Goal: Task Accomplishment & Management: Manage account settings

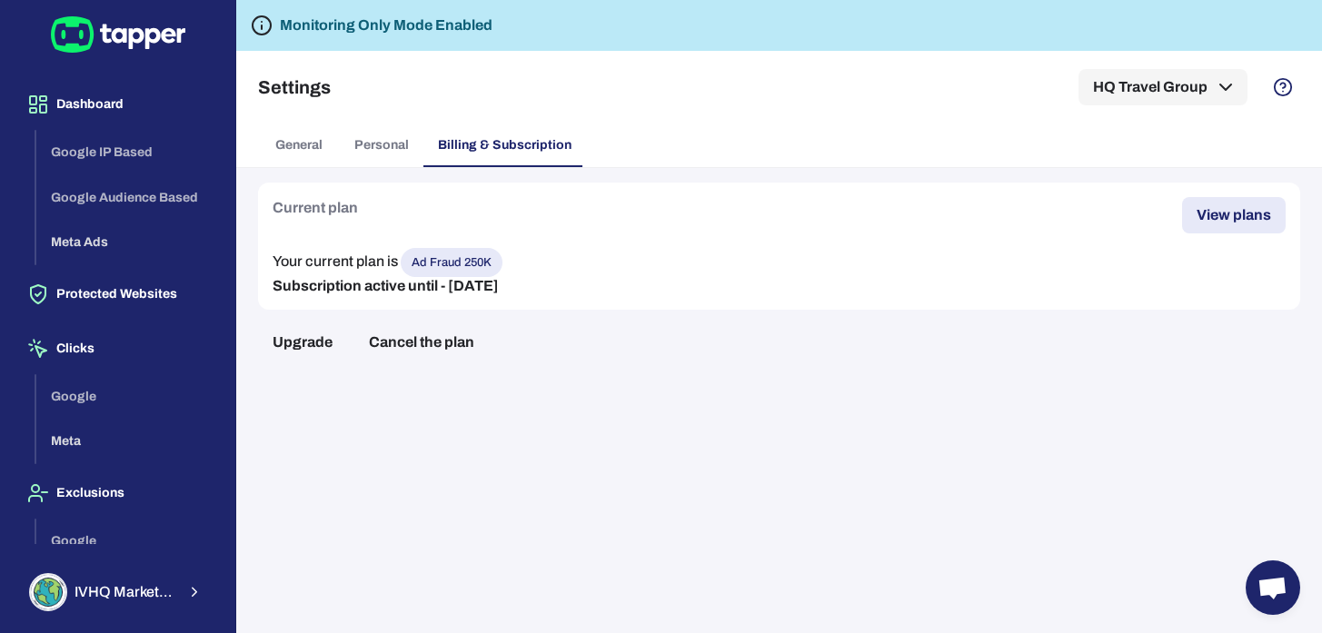
click at [321, 144] on span "General" at bounding box center [298, 145] width 47 height 16
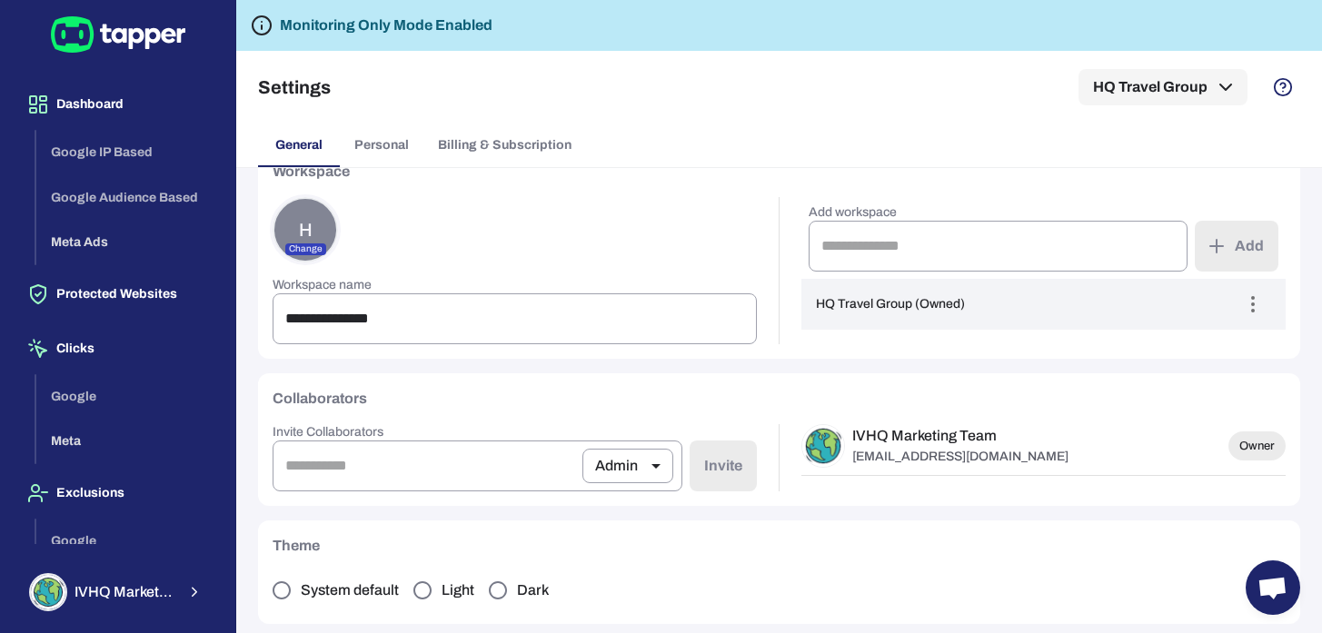
scroll to position [42, 0]
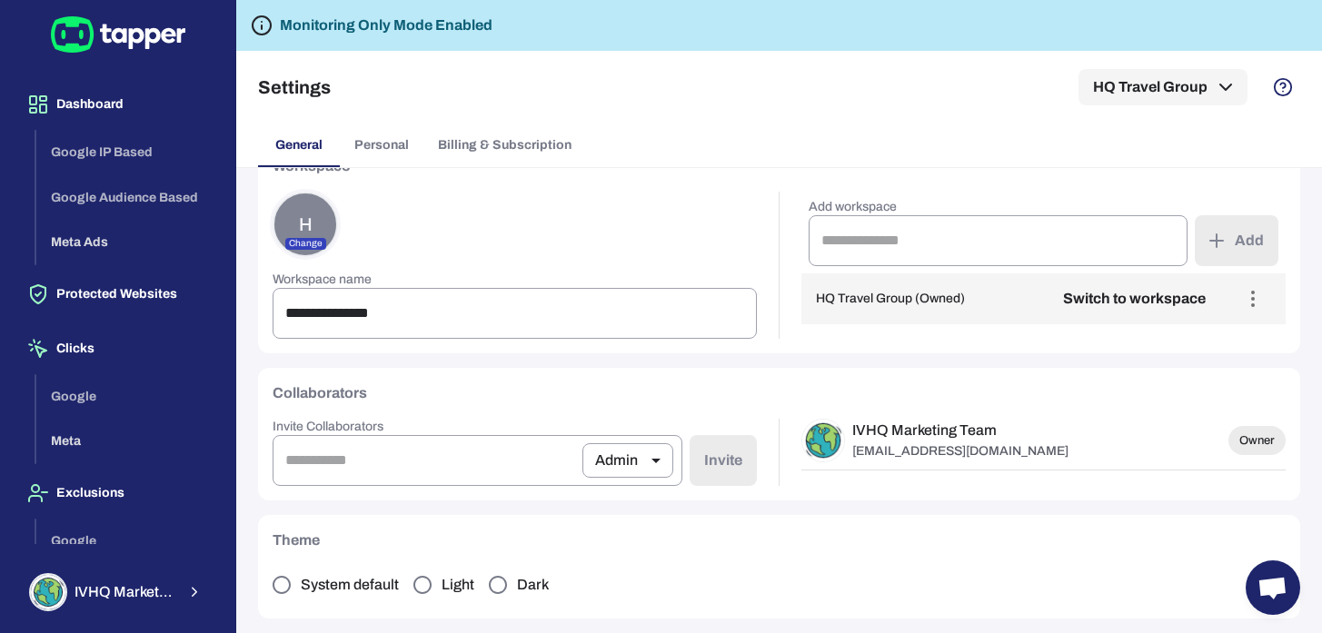
click at [957, 294] on p "HQ Travel Group (Owned)" at bounding box center [890, 299] width 149 height 16
click at [1189, 296] on button "Switch to workspace" at bounding box center [1134, 299] width 172 height 36
click at [1261, 301] on icon "button" at bounding box center [1253, 299] width 22 height 22
drag, startPoint x: 758, startPoint y: 214, endPoint x: 689, endPoint y: 197, distance: 72.0
click at [758, 214] on div at bounding box center [661, 316] width 1322 height 633
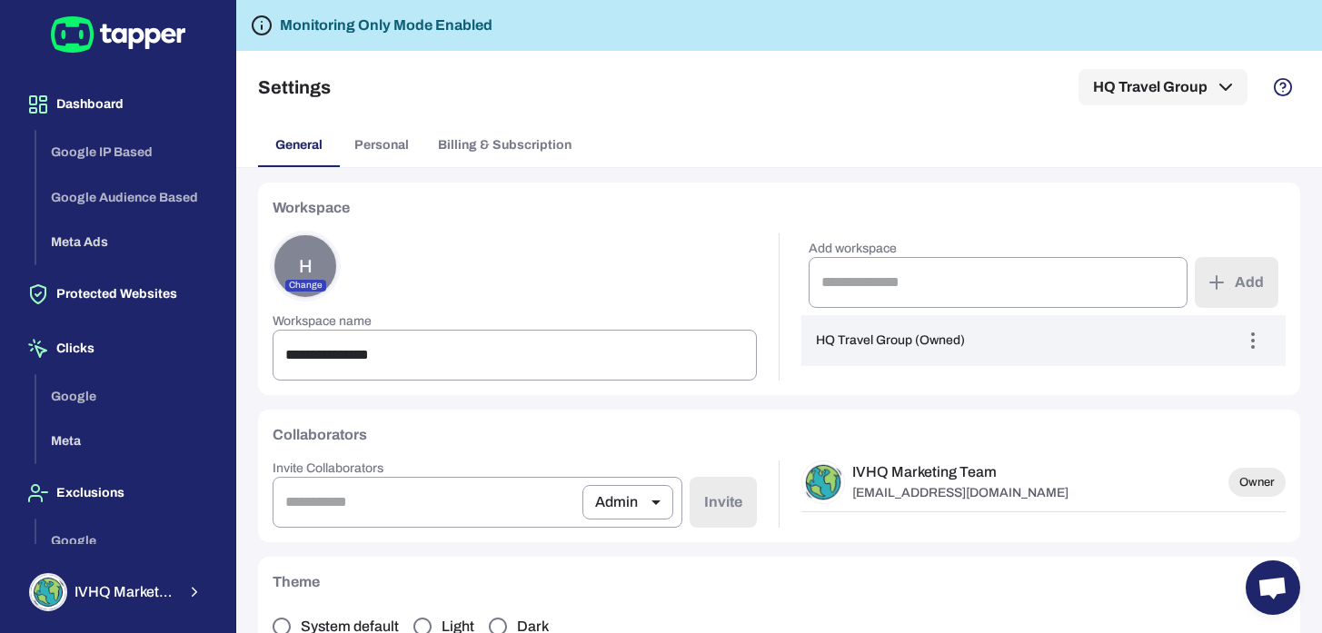
scroll to position [85, 0]
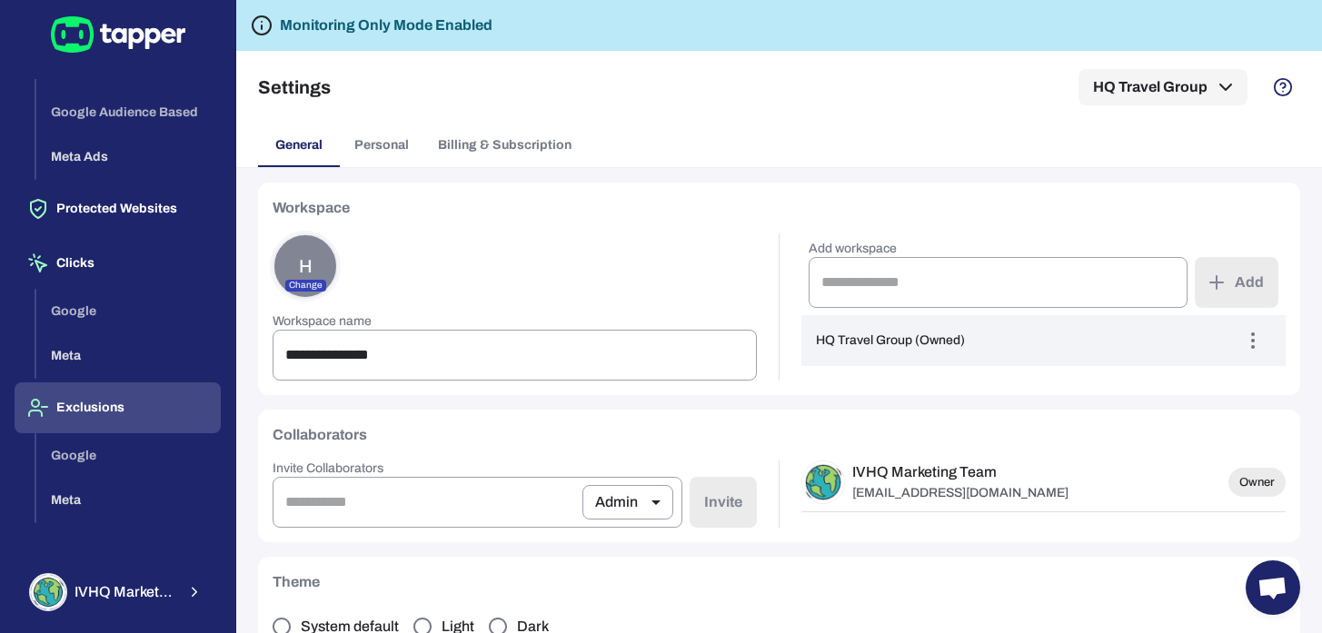
click at [87, 411] on button "Exclusions" at bounding box center [118, 407] width 206 height 51
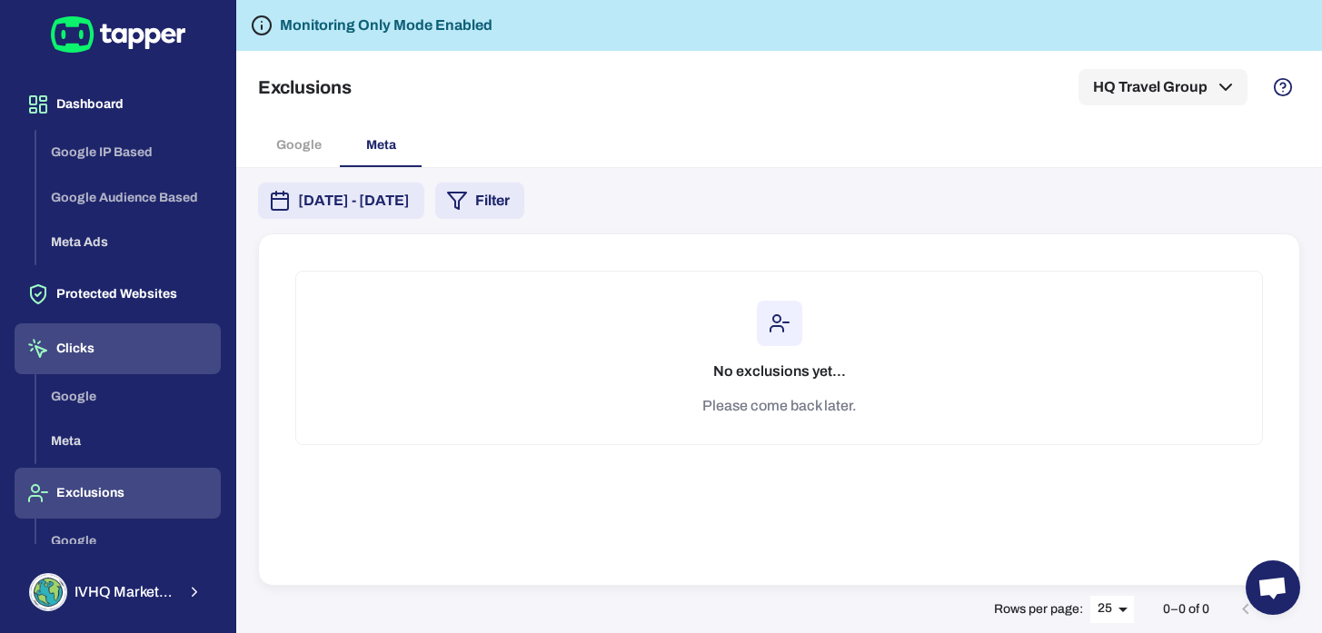
click at [89, 353] on button "Clicks" at bounding box center [118, 348] width 206 height 51
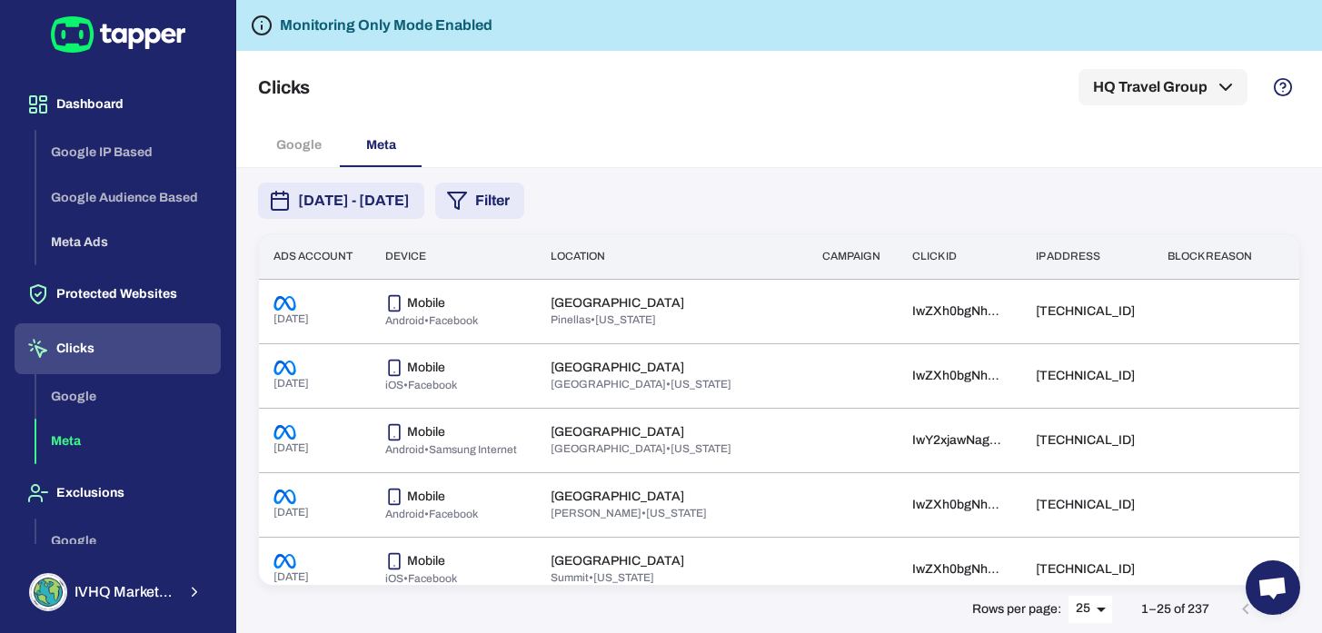
scroll to position [85, 0]
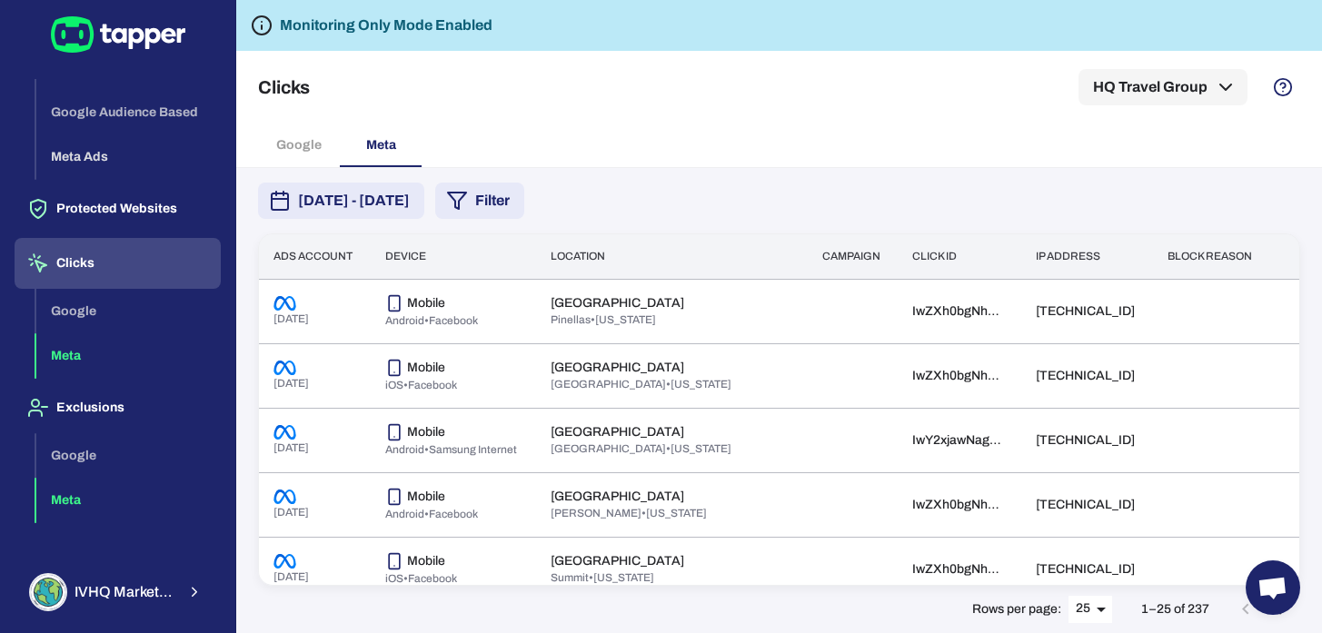
click at [100, 496] on button "Meta" at bounding box center [128, 500] width 184 height 45
